Goal: Information Seeking & Learning: Learn about a topic

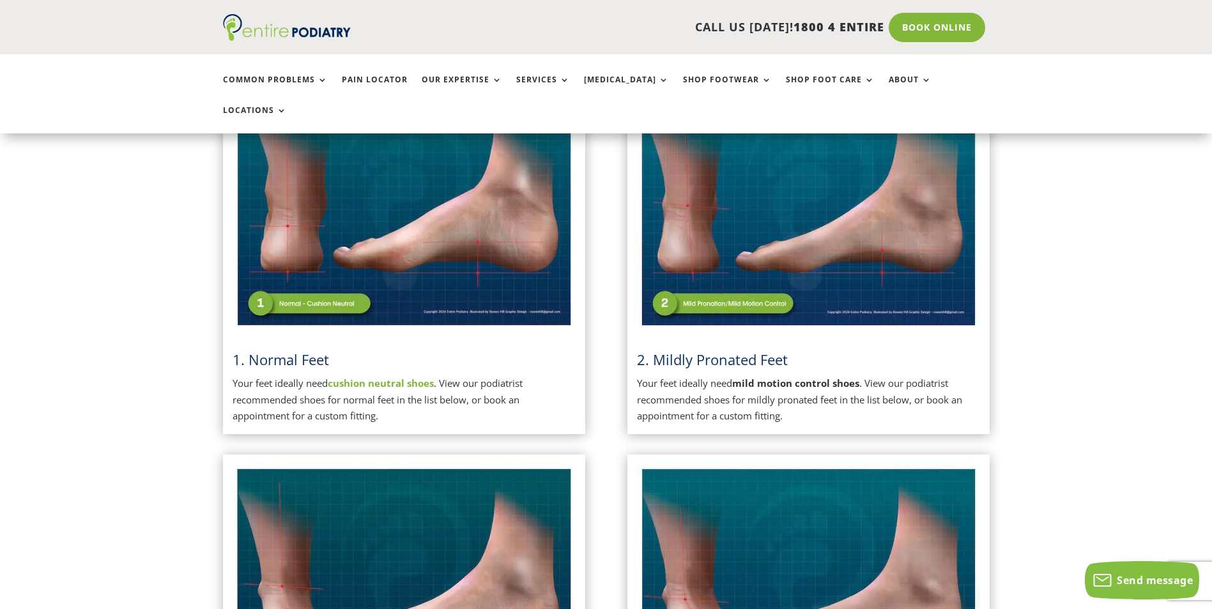
scroll to position [358, 0]
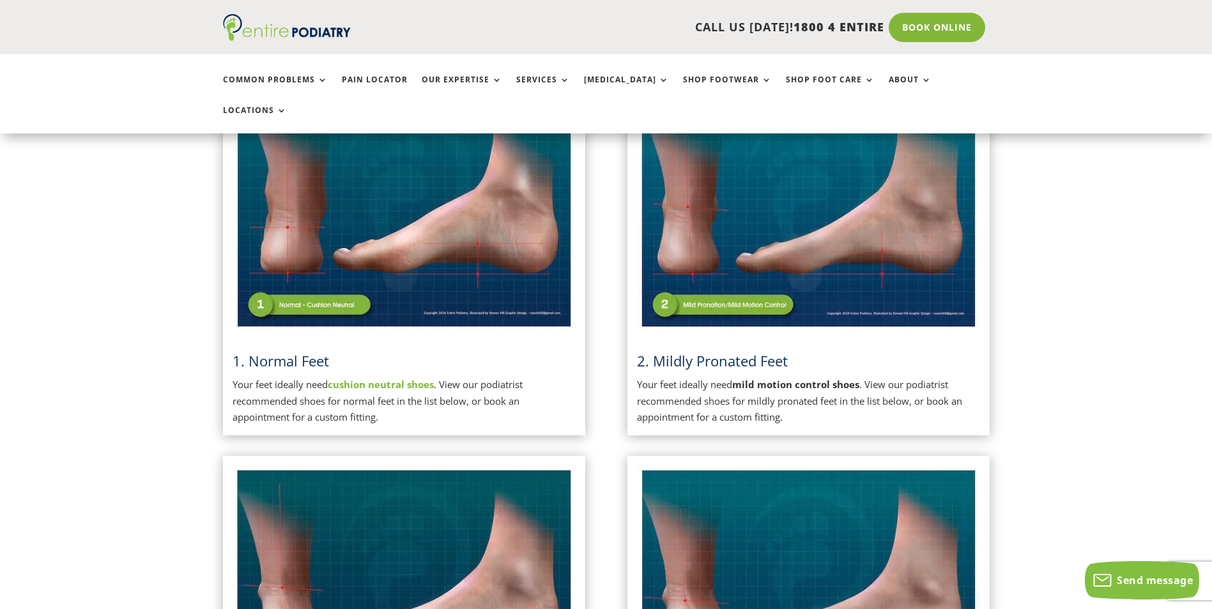
click at [703, 351] on span "2. Mildly Pronated Feet" at bounding box center [712, 360] width 151 height 19
click at [662, 277] on img at bounding box center [808, 211] width 343 height 242
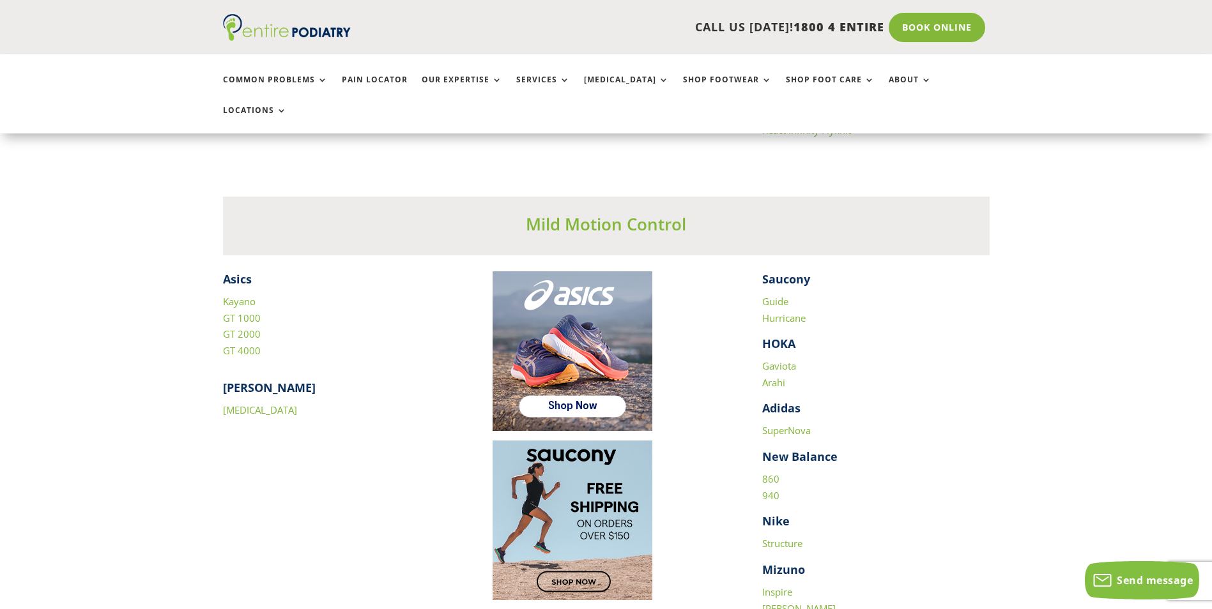
scroll to position [1686, 0]
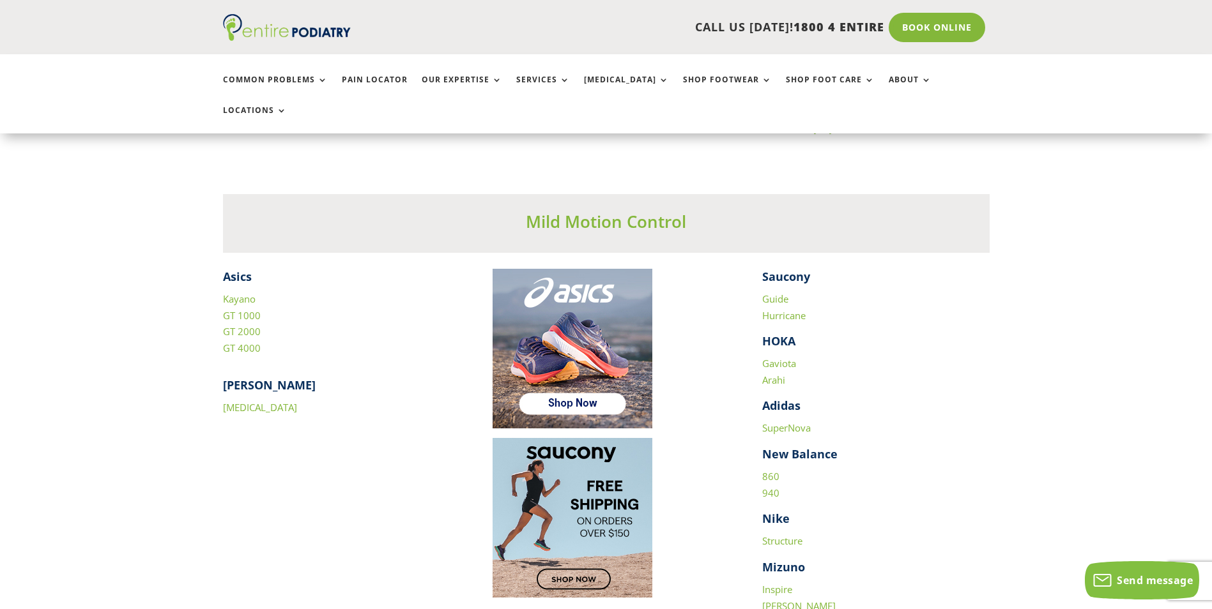
click at [246, 293] on link "Kayano" at bounding box center [239, 299] width 33 height 13
click at [800, 422] on link "SuperNova" at bounding box center [786, 428] width 49 height 13
click at [776, 293] on link "Guide" at bounding box center [775, 299] width 26 height 13
click at [784, 309] on link "Hurricane" at bounding box center [783, 315] width 43 height 13
click at [800, 535] on link "Structure" at bounding box center [782, 541] width 40 height 13
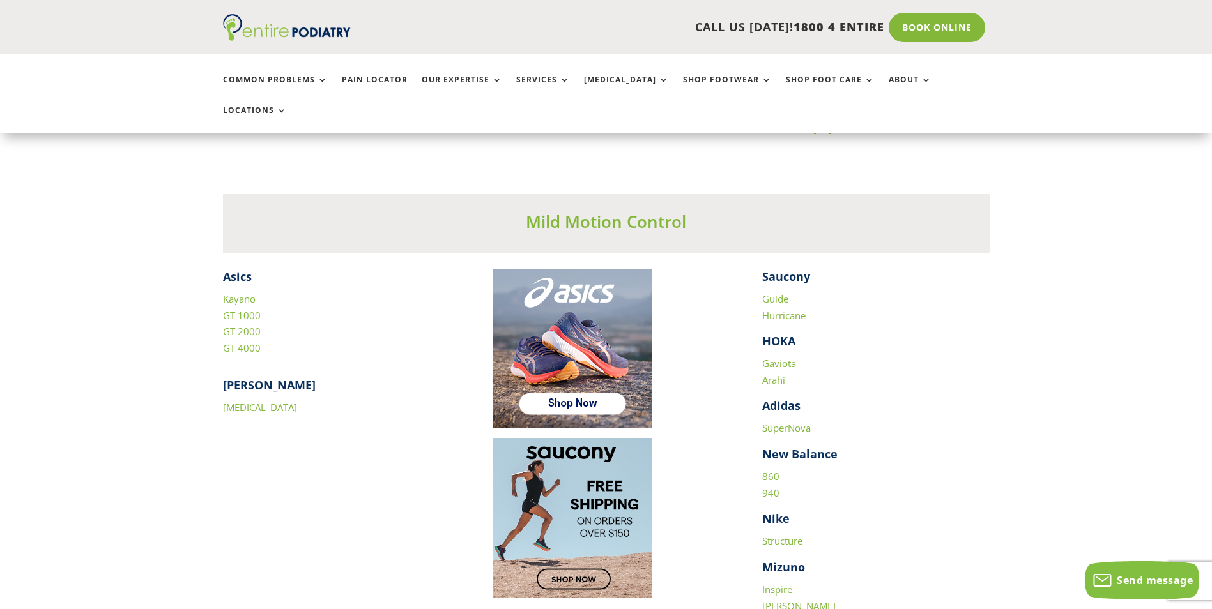
click at [774, 470] on link "860" at bounding box center [770, 476] width 17 height 13
click at [770, 487] on link "940" at bounding box center [770, 493] width 17 height 13
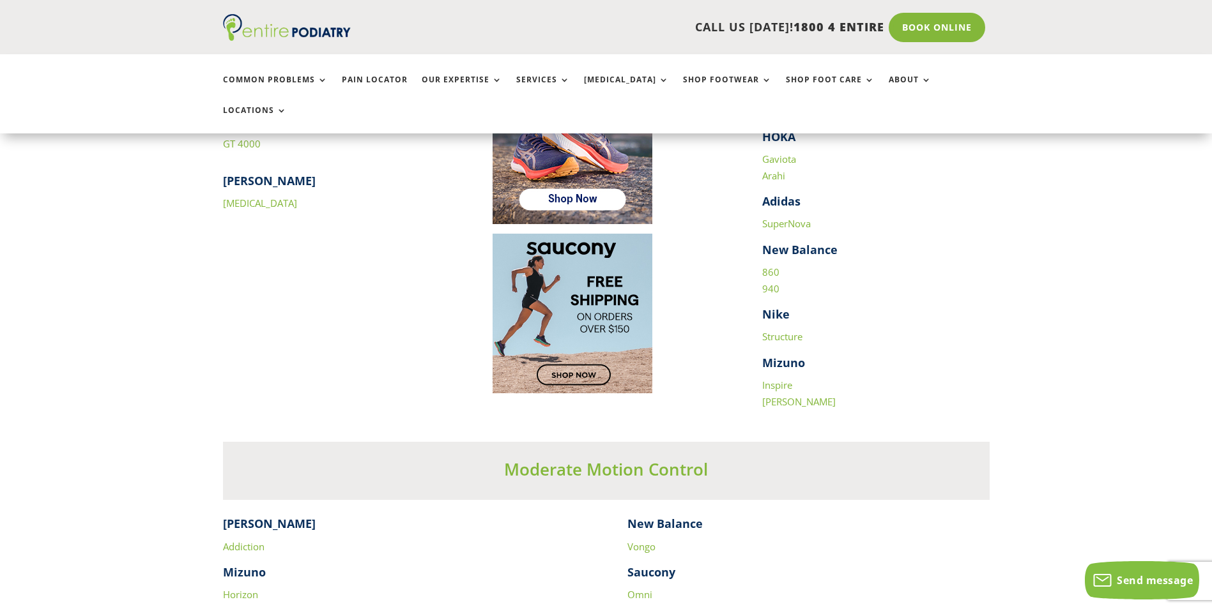
click at [775, 379] on link "Inspire" at bounding box center [777, 385] width 30 height 13
click at [778, 395] on link "[PERSON_NAME]" at bounding box center [798, 401] width 73 height 13
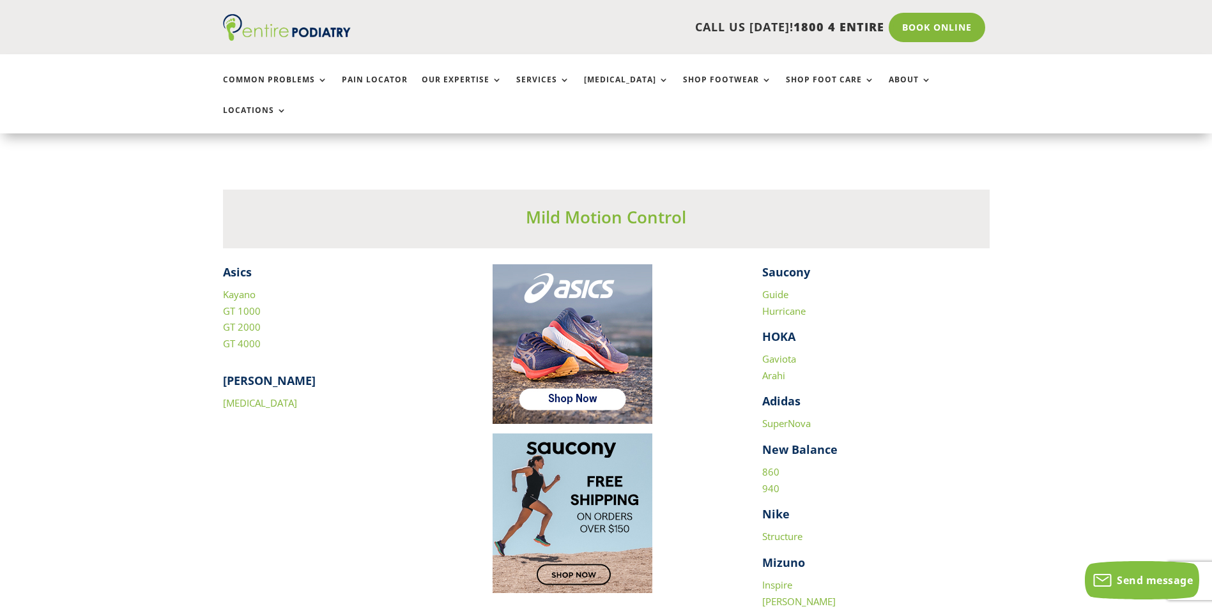
scroll to position [1686, 0]
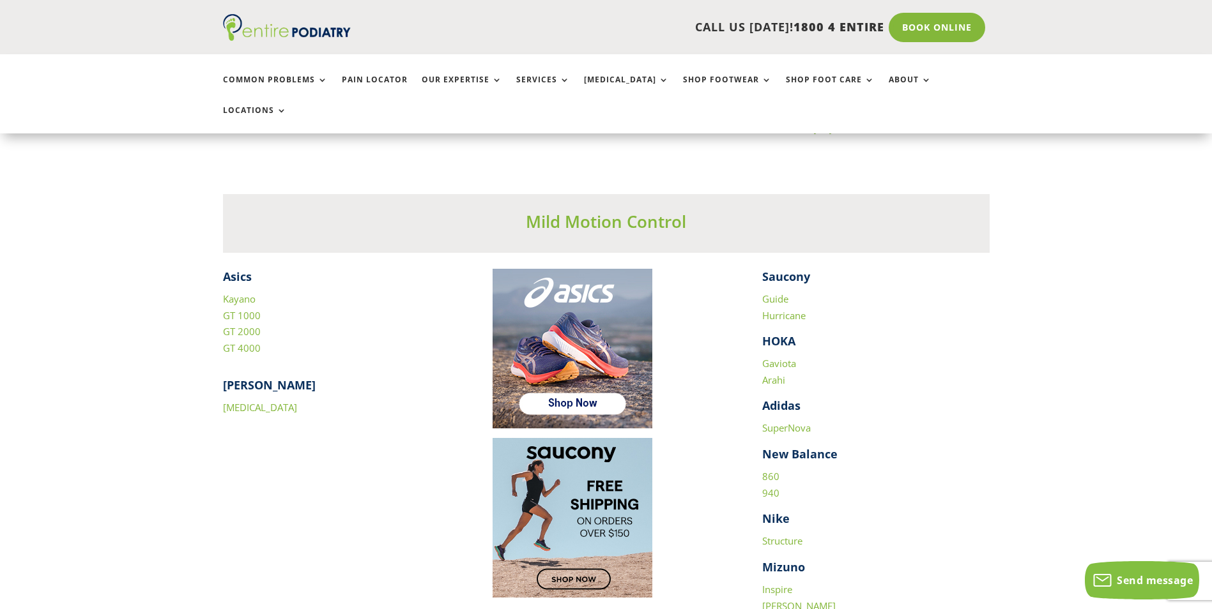
click at [243, 342] on link "GT 4000" at bounding box center [242, 348] width 38 height 13
click at [234, 325] on link "GT 2000" at bounding box center [242, 331] width 38 height 13
click at [250, 309] on link "GT 1000" at bounding box center [242, 315] width 38 height 13
click at [225, 293] on link "Kayano" at bounding box center [239, 299] width 33 height 13
